Goal: Task Accomplishment & Management: Use online tool/utility

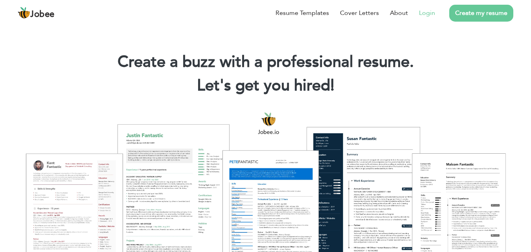
click at [427, 15] on link "Login" at bounding box center [427, 12] width 16 height 9
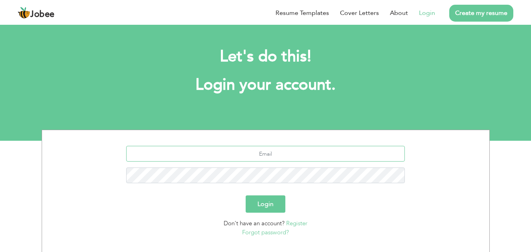
click at [264, 154] on input "text" at bounding box center [265, 154] width 278 height 16
type input "a.sattar.batavia@gmail.com"
click at [245, 195] on button "Login" at bounding box center [265, 203] width 40 height 17
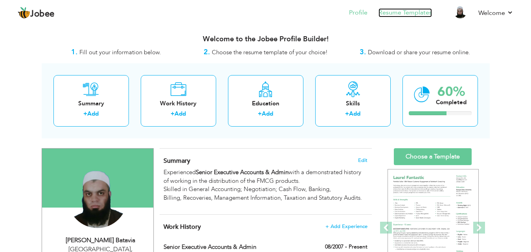
click at [395, 12] on link "Resume Templates" at bounding box center [404, 12] width 53 height 9
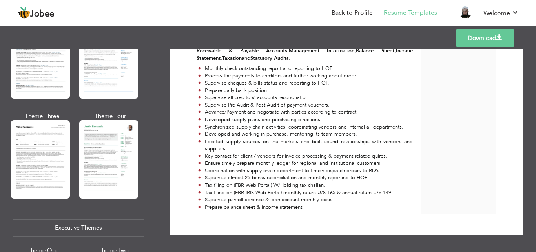
scroll to position [511, 0]
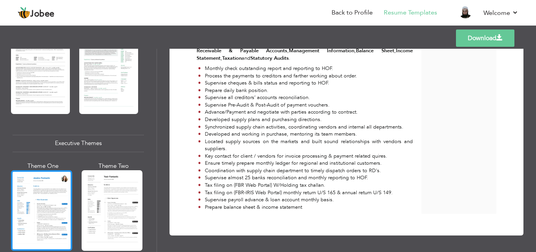
click at [50, 189] on div at bounding box center [41, 210] width 61 height 81
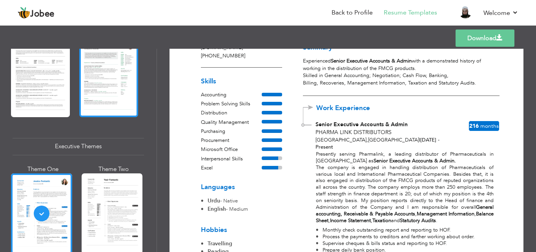
scroll to position [510, 0]
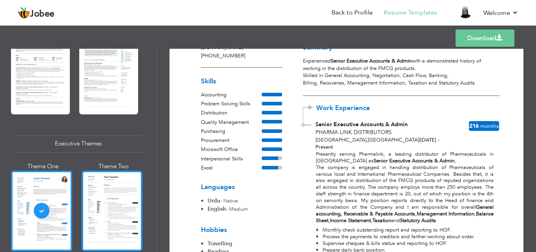
click at [101, 175] on div at bounding box center [112, 210] width 61 height 81
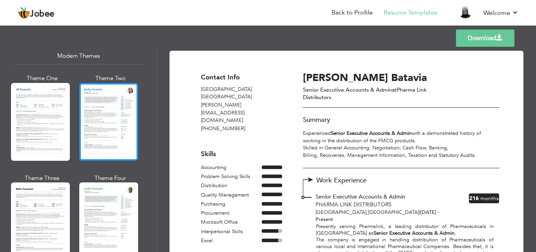
scroll to position [353, 0]
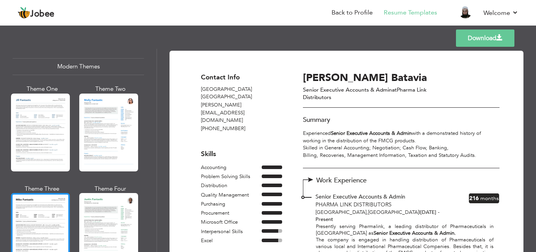
click at [46, 194] on div at bounding box center [40, 232] width 59 height 78
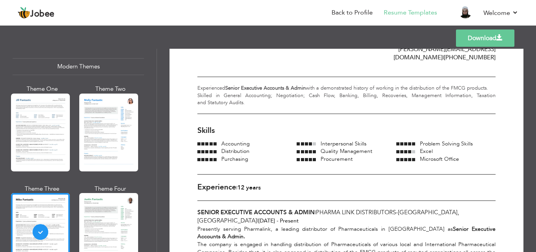
scroll to position [0, 0]
